Goal: Task Accomplishment & Management: Use online tool/utility

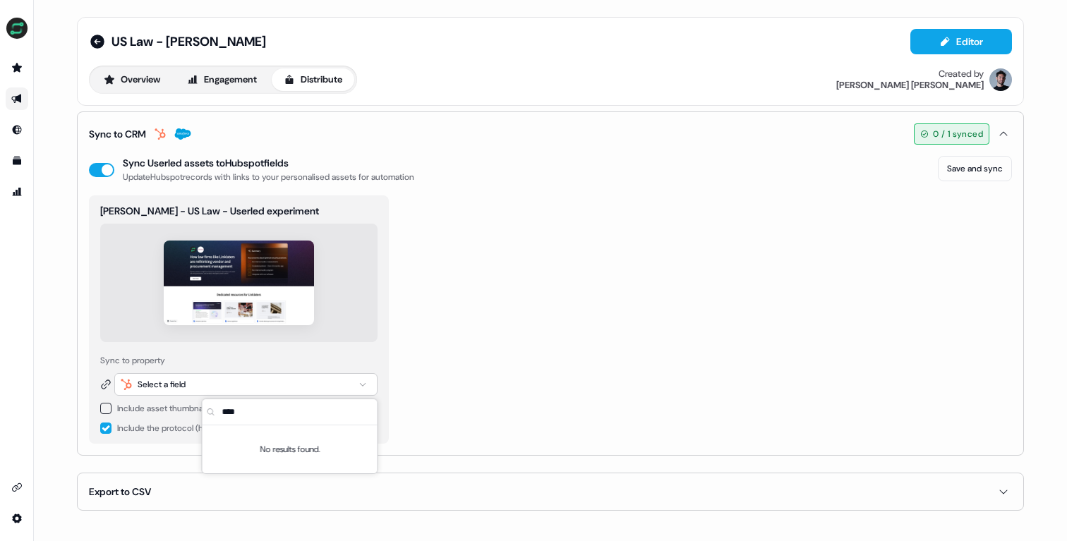
click at [509, 363] on div "[PERSON_NAME] - US Law - Userled experiment Sync to property Select a field Inc…" at bounding box center [550, 319] width 923 height 248
click at [192, 375] on div "Select a field" at bounding box center [245, 384] width 263 height 23
type input "****"
click at [539, 214] on div "Sam T - US Law - Userled experiment Sync to property Select a field Include ass…" at bounding box center [550, 319] width 923 height 248
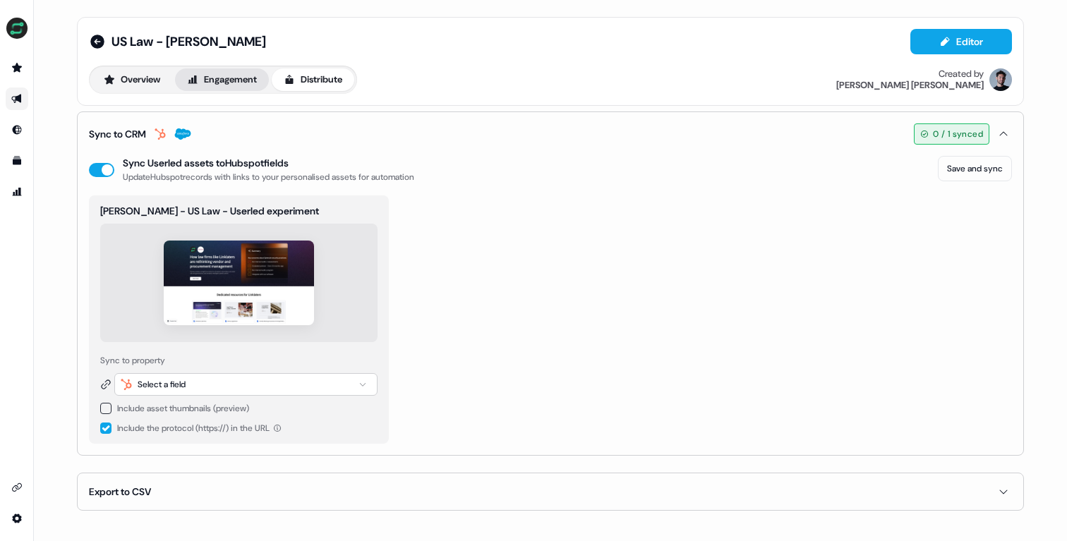
click at [217, 80] on button "Engagement" at bounding box center [222, 79] width 94 height 23
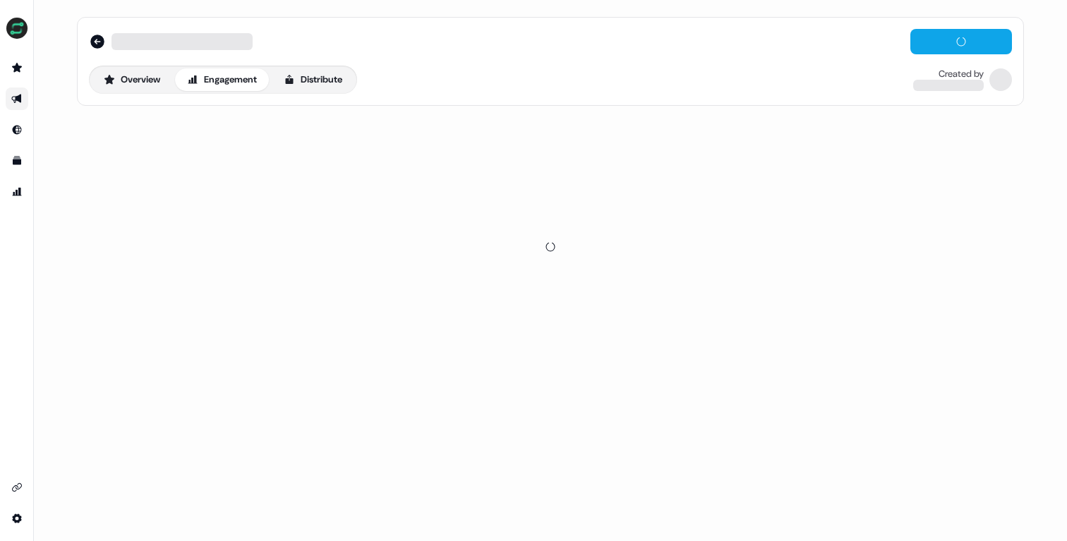
click at [329, 81] on button "Distribute" at bounding box center [313, 79] width 83 height 23
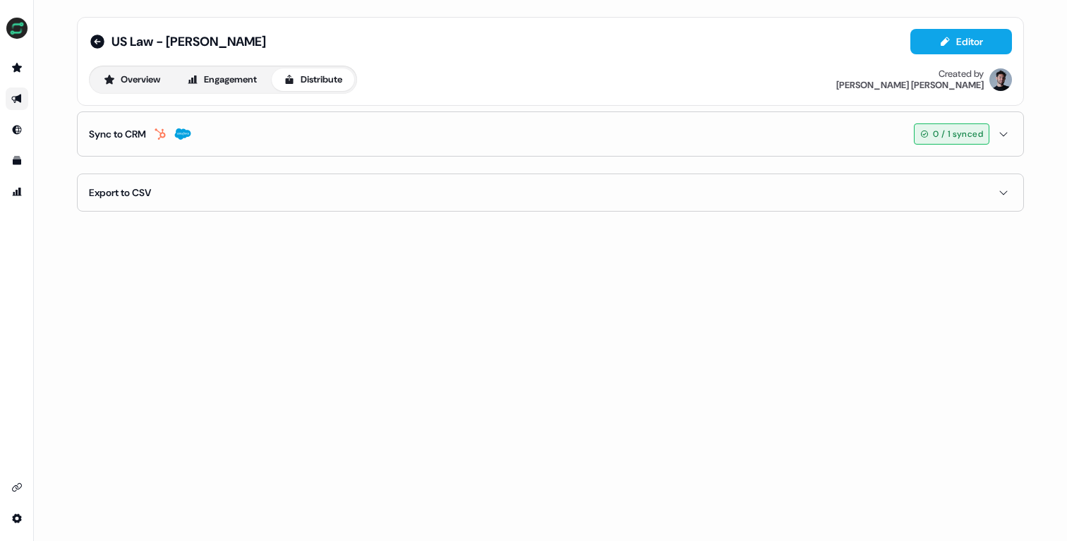
click at [196, 133] on button "Sync to CRM 0 / 1 synced" at bounding box center [550, 134] width 923 height 44
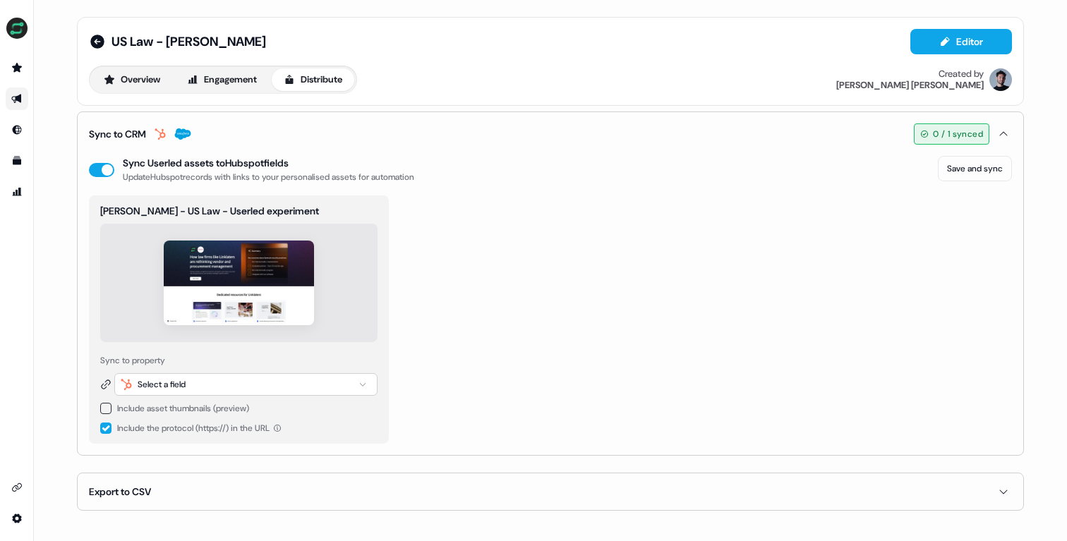
click at [162, 377] on div "Select a field" at bounding box center [162, 384] width 48 height 14
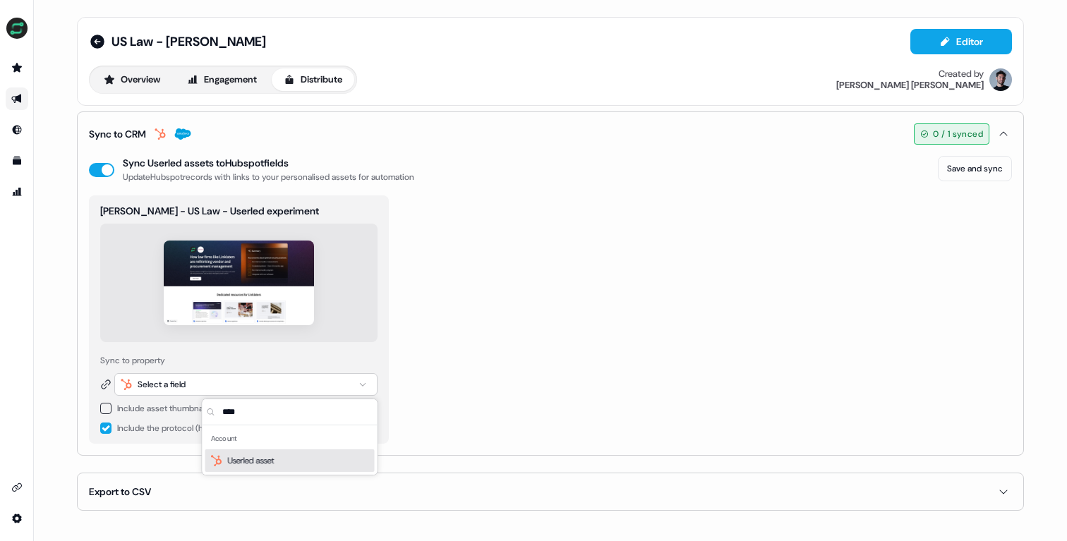
type input "****"
click at [261, 461] on span "Userled asset" at bounding box center [251, 461] width 47 height 14
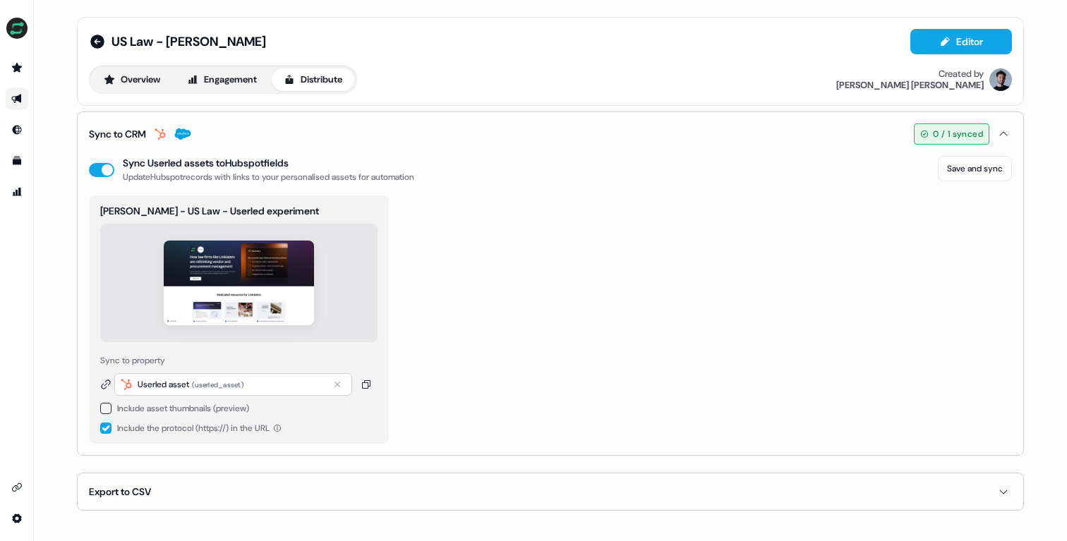
click at [569, 272] on div "[PERSON_NAME] - US Law - Userled experiment Sync to property Userled asset ( us…" at bounding box center [550, 319] width 923 height 248
click at [970, 167] on button "Save and sync" at bounding box center [975, 168] width 74 height 25
click at [140, 85] on button "Overview" at bounding box center [132, 79] width 80 height 23
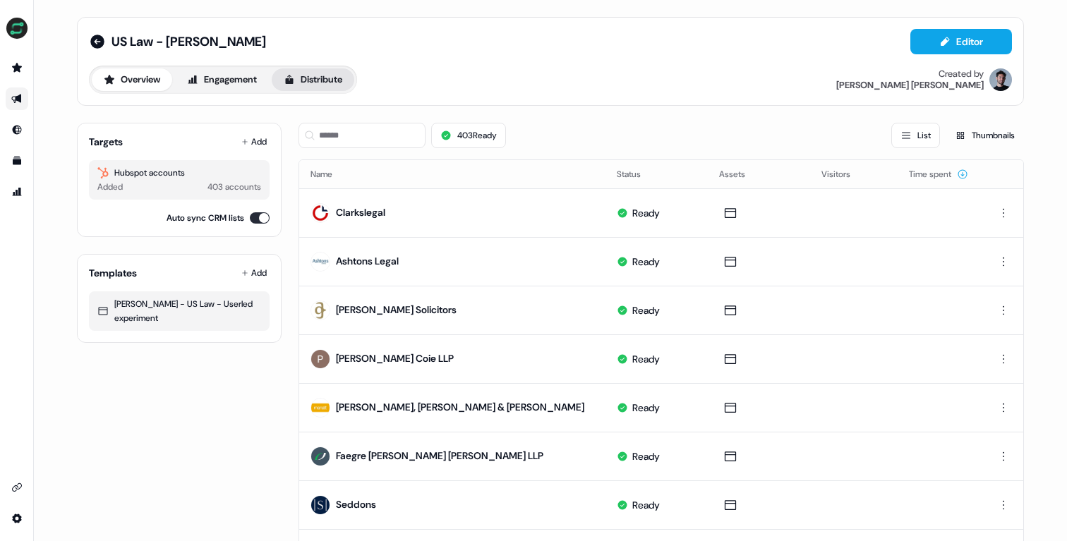
click at [320, 69] on button "Distribute" at bounding box center [313, 79] width 83 height 23
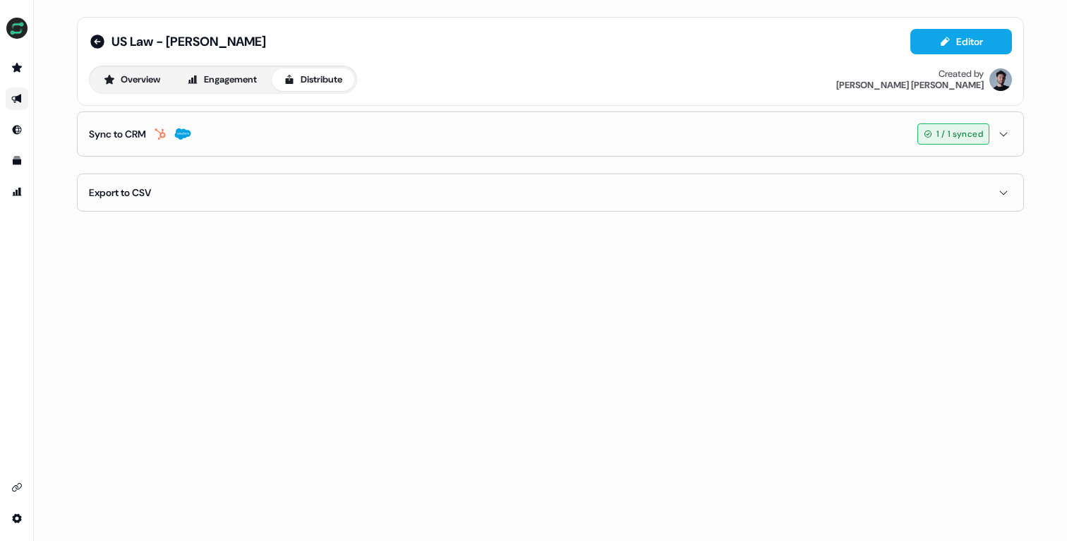
click at [370, 134] on button "Sync to CRM 1 / 1 synced" at bounding box center [550, 134] width 923 height 44
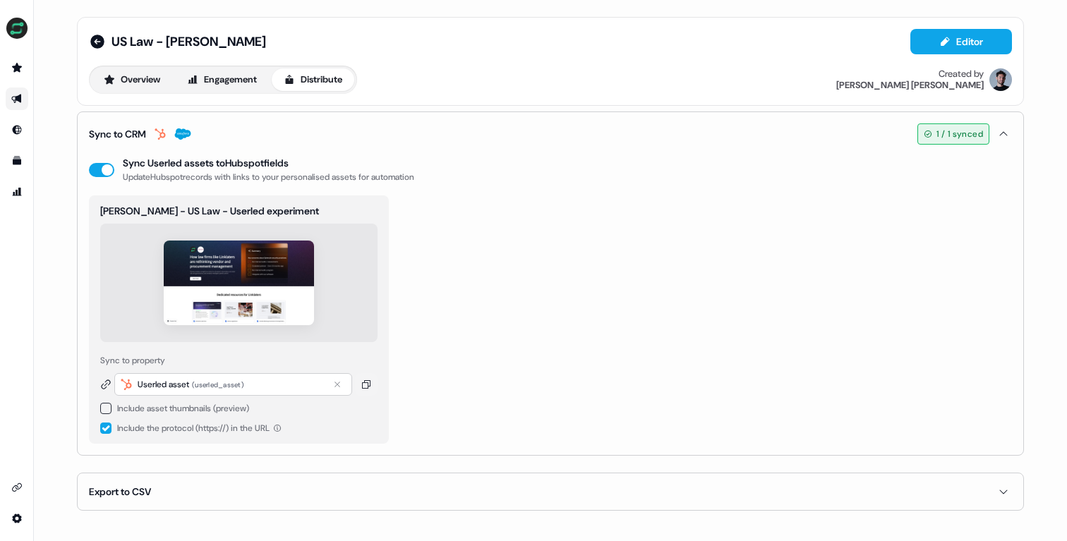
click at [141, 95] on div "US Law - [PERSON_NAME] Editor Overview Engagement Distribute Created by [PERSON…" at bounding box center [550, 61] width 947 height 89
click at [145, 85] on button "Overview" at bounding box center [132, 79] width 80 height 23
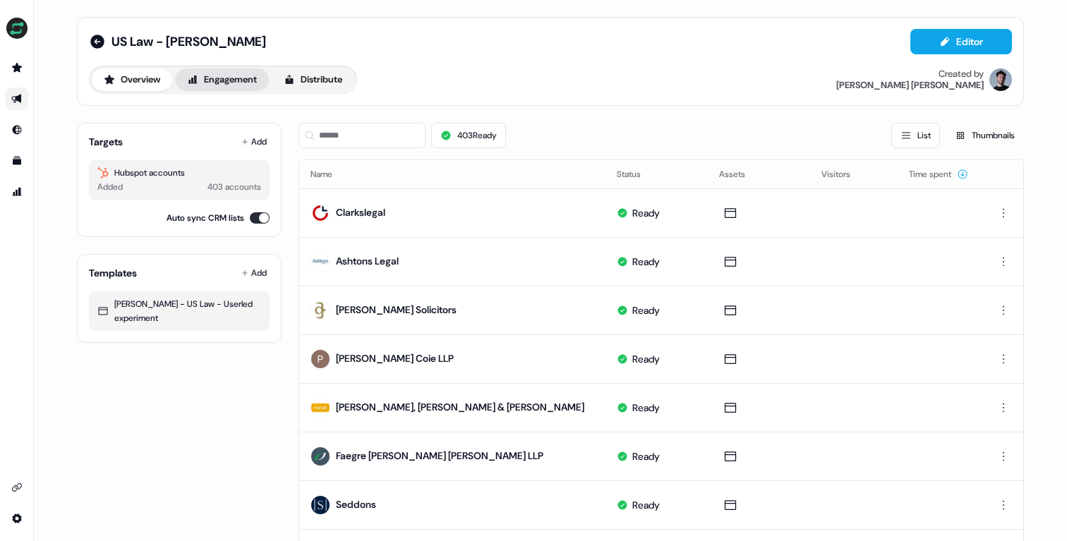
click at [222, 81] on button "Engagement" at bounding box center [222, 79] width 94 height 23
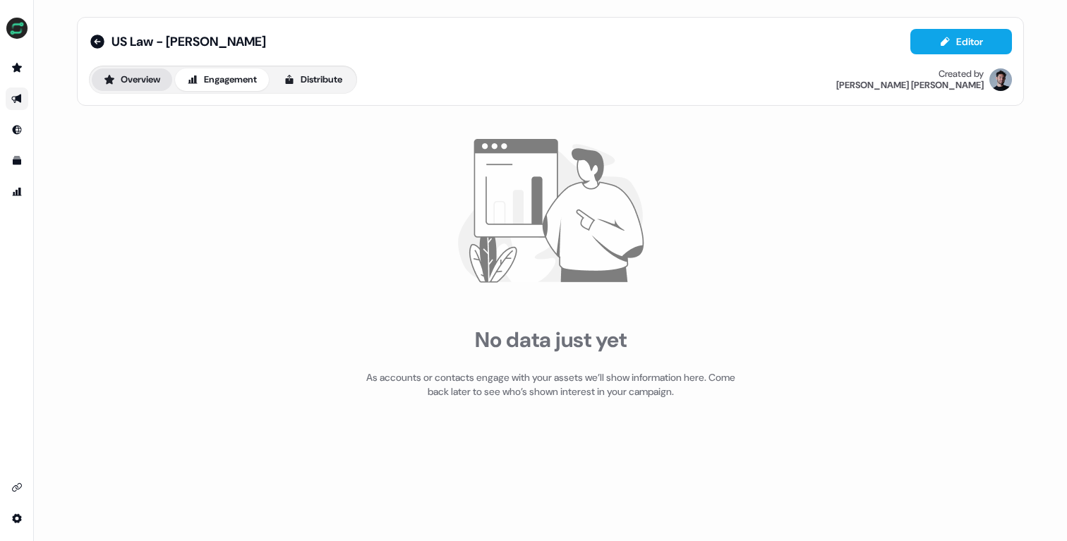
click at [127, 80] on button "Overview" at bounding box center [132, 79] width 80 height 23
